Goal: Task Accomplishment & Management: Complete application form

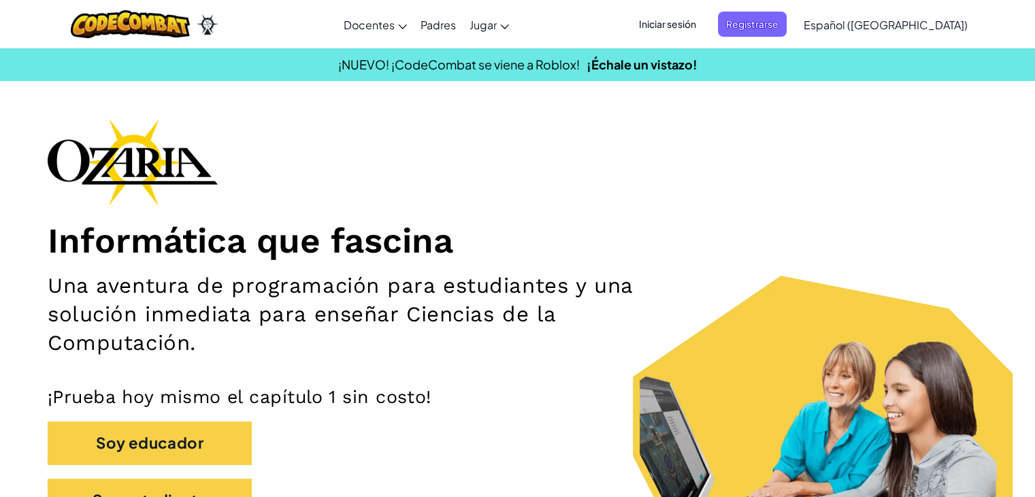
click at [703, 24] on span "Iniciar sesión" at bounding box center [667, 24] width 73 height 25
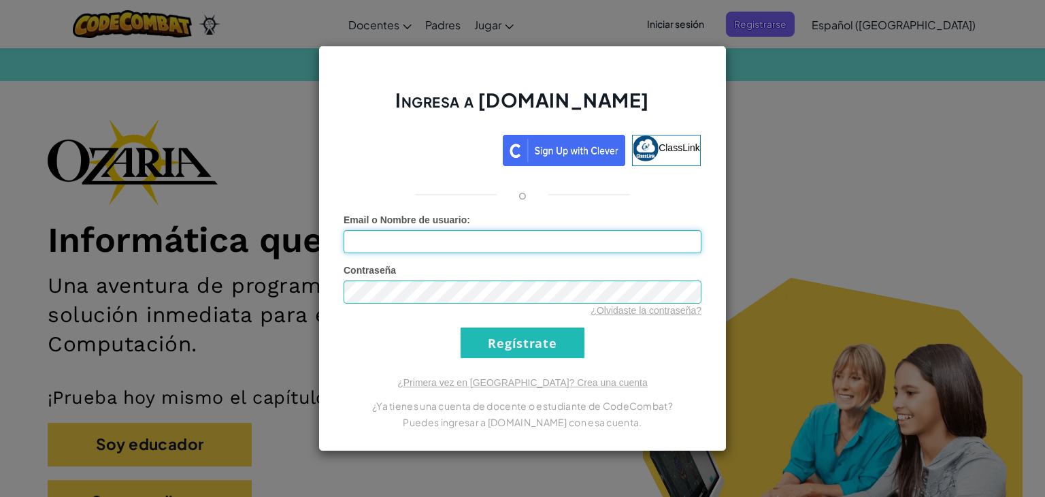
click at [389, 241] on input "Email o Nombre de usuario :" at bounding box center [523, 241] width 358 height 23
click at [171, 216] on div "Ingresa a [DOMAIN_NAME] ClassLink o Error desconocido. Email o Nombre de usuari…" at bounding box center [522, 248] width 1045 height 497
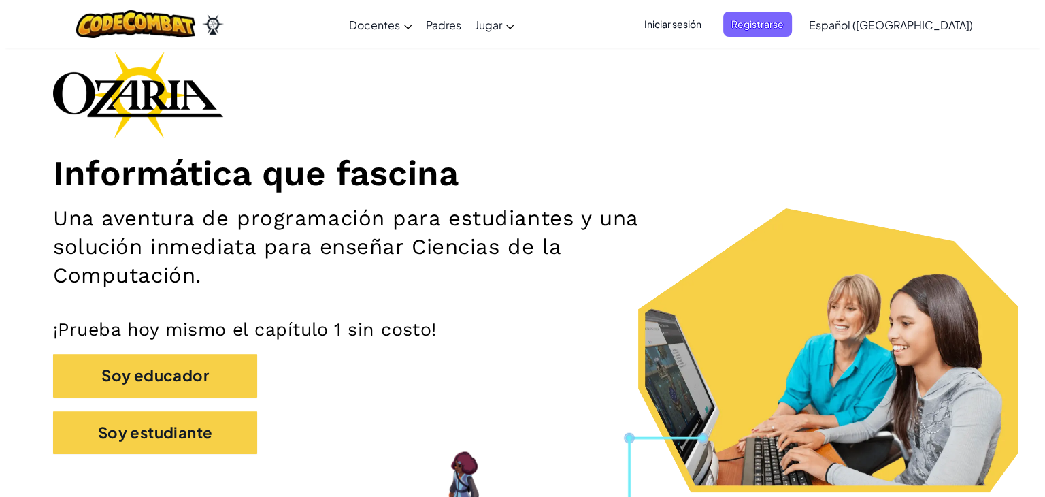
scroll to position [136, 0]
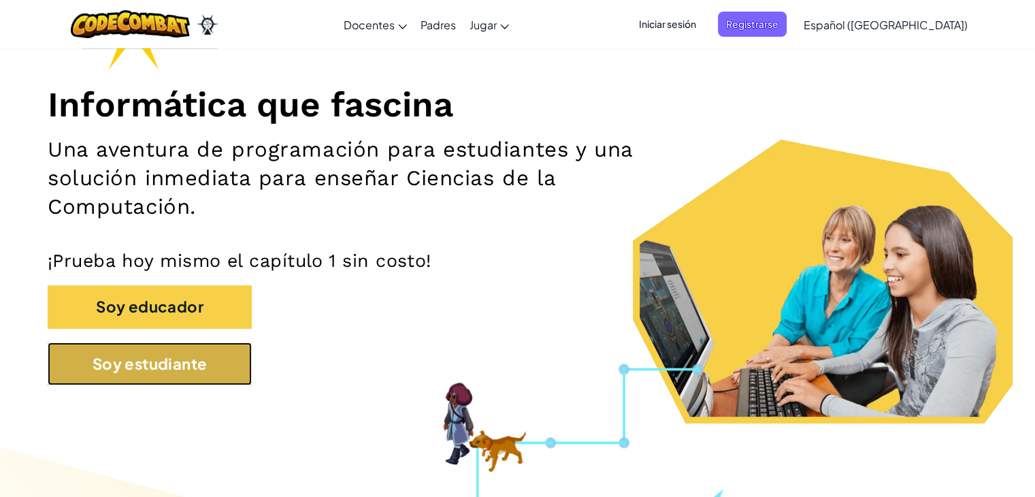
click at [178, 363] on button "Soy estudiante" at bounding box center [150, 363] width 204 height 43
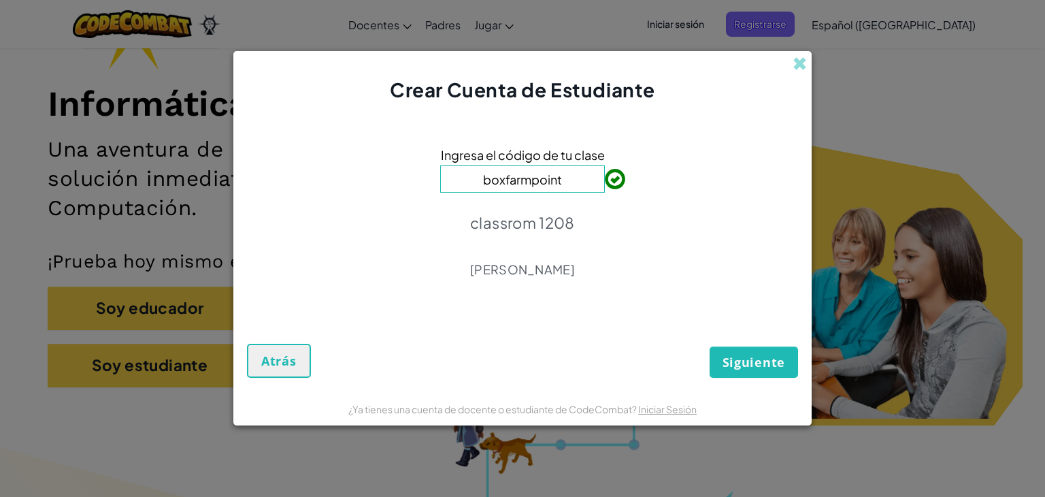
type input "boxfarmpoint"
click at [748, 365] on span "Siguiente" at bounding box center [754, 362] width 63 height 16
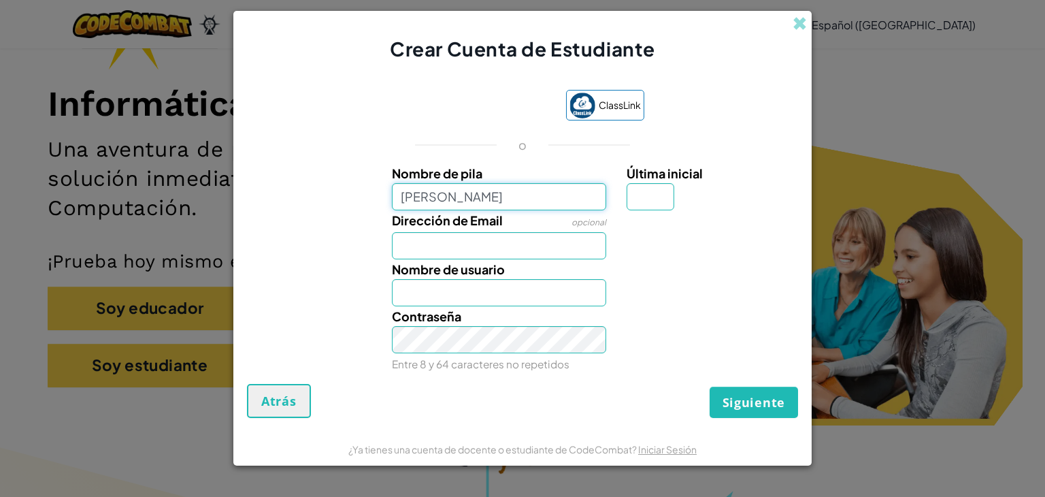
type input "[PERSON_NAME]"
click at [465, 252] on input "Dirección de Email" at bounding box center [499, 245] width 215 height 27
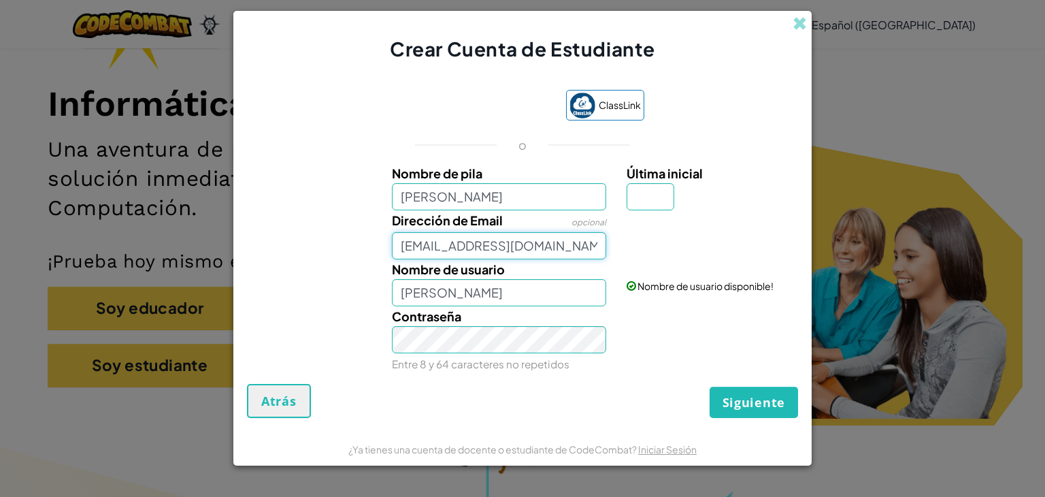
type input "[EMAIL_ADDRESS][DOMAIN_NAME]"
click at [499, 301] on input "[PERSON_NAME]" at bounding box center [499, 292] width 215 height 27
click at [748, 408] on span "Siguiente" at bounding box center [754, 402] width 63 height 16
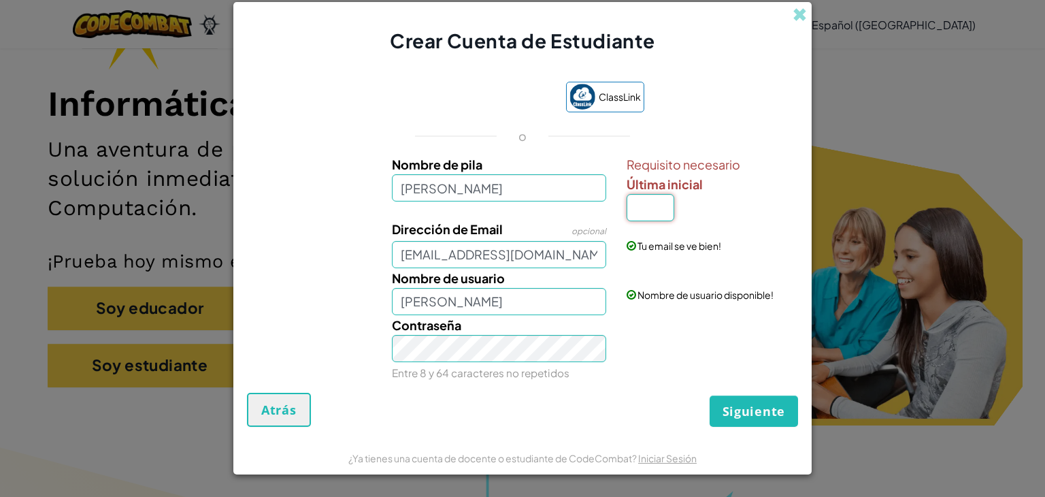
click at [640, 210] on input "Última inicial" at bounding box center [651, 207] width 48 height 27
type input "A"
type input "[PERSON_NAME]"
click at [748, 404] on span "Siguiente" at bounding box center [754, 411] width 63 height 16
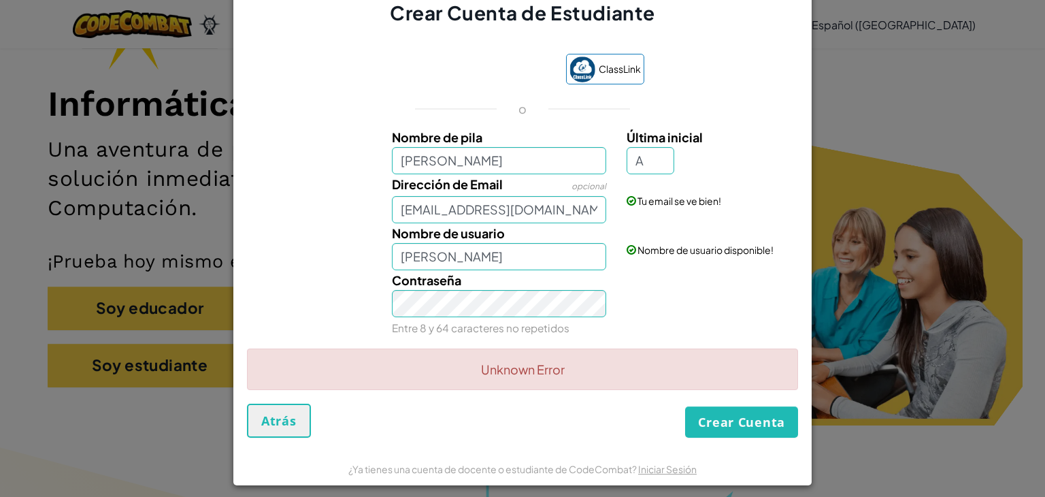
scroll to position [16, 0]
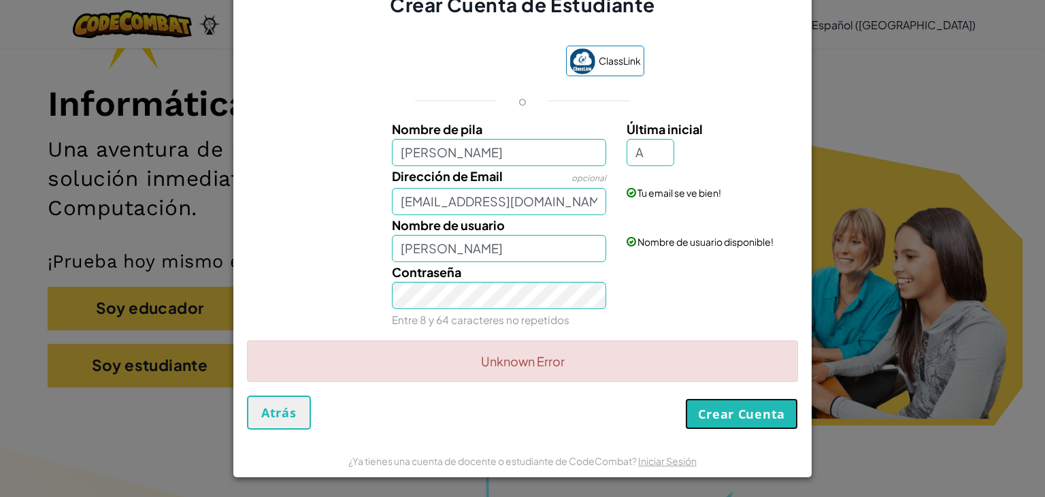
click at [714, 411] on button "Crear Cuenta" at bounding box center [741, 413] width 113 height 31
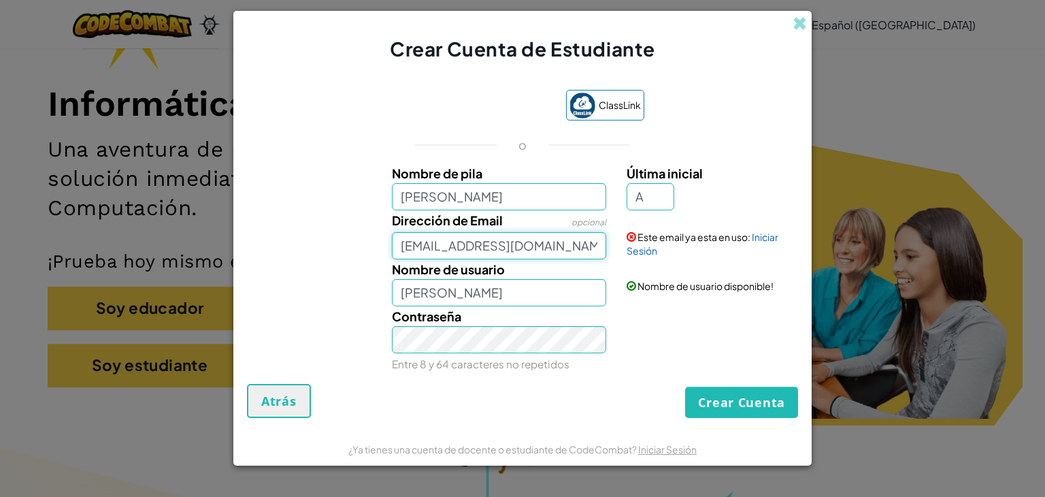
click at [595, 246] on input "[EMAIL_ADDRESS][DOMAIN_NAME]" at bounding box center [499, 245] width 215 height 27
type input "[EMAIL_ADDRESS][DOMAIN_NAME]"
